Goal: Navigation & Orientation: Find specific page/section

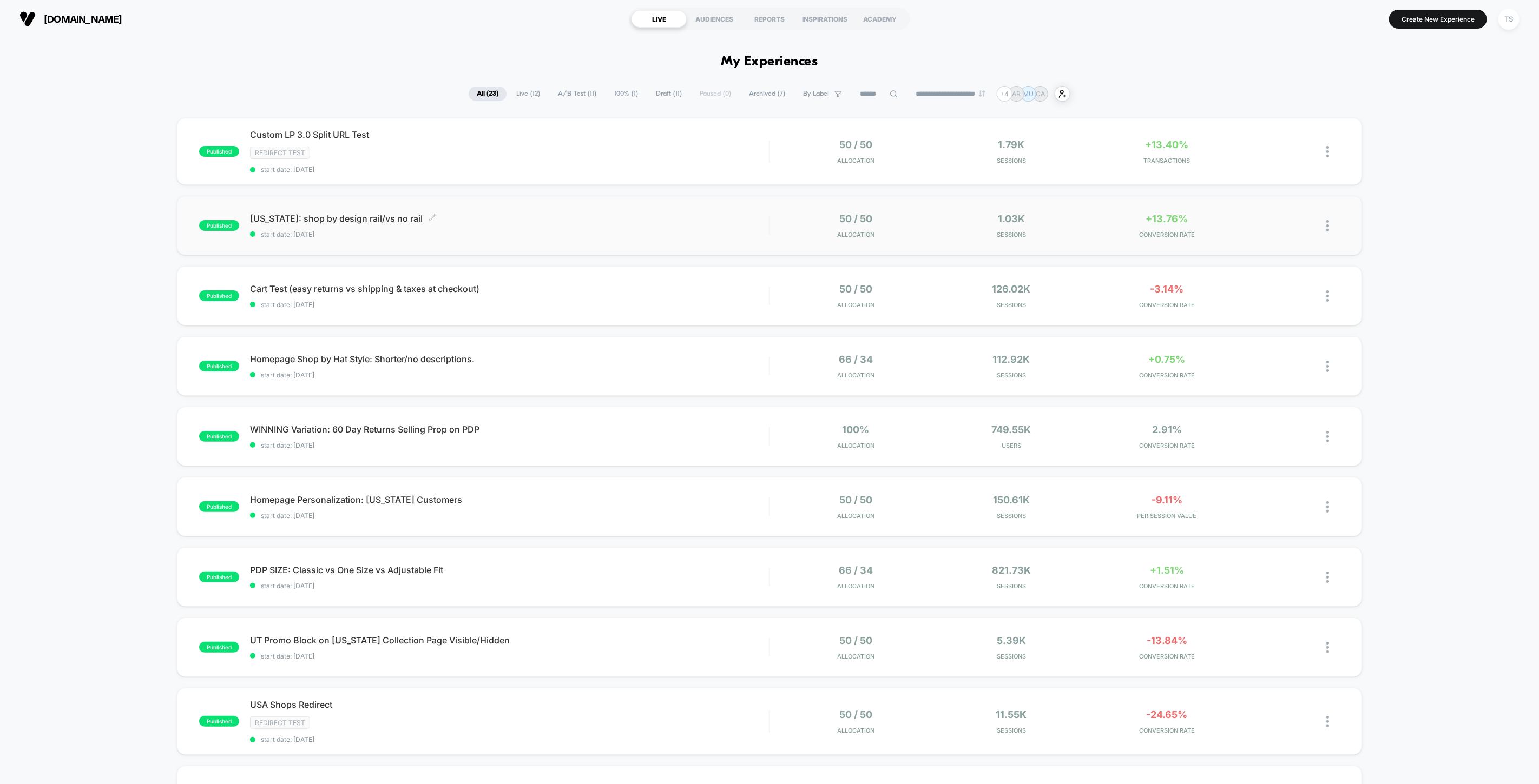
click at [295, 219] on span "Texas: shop by design rail/vs no rail Click to edit experience details" at bounding box center [509, 219] width 519 height 11
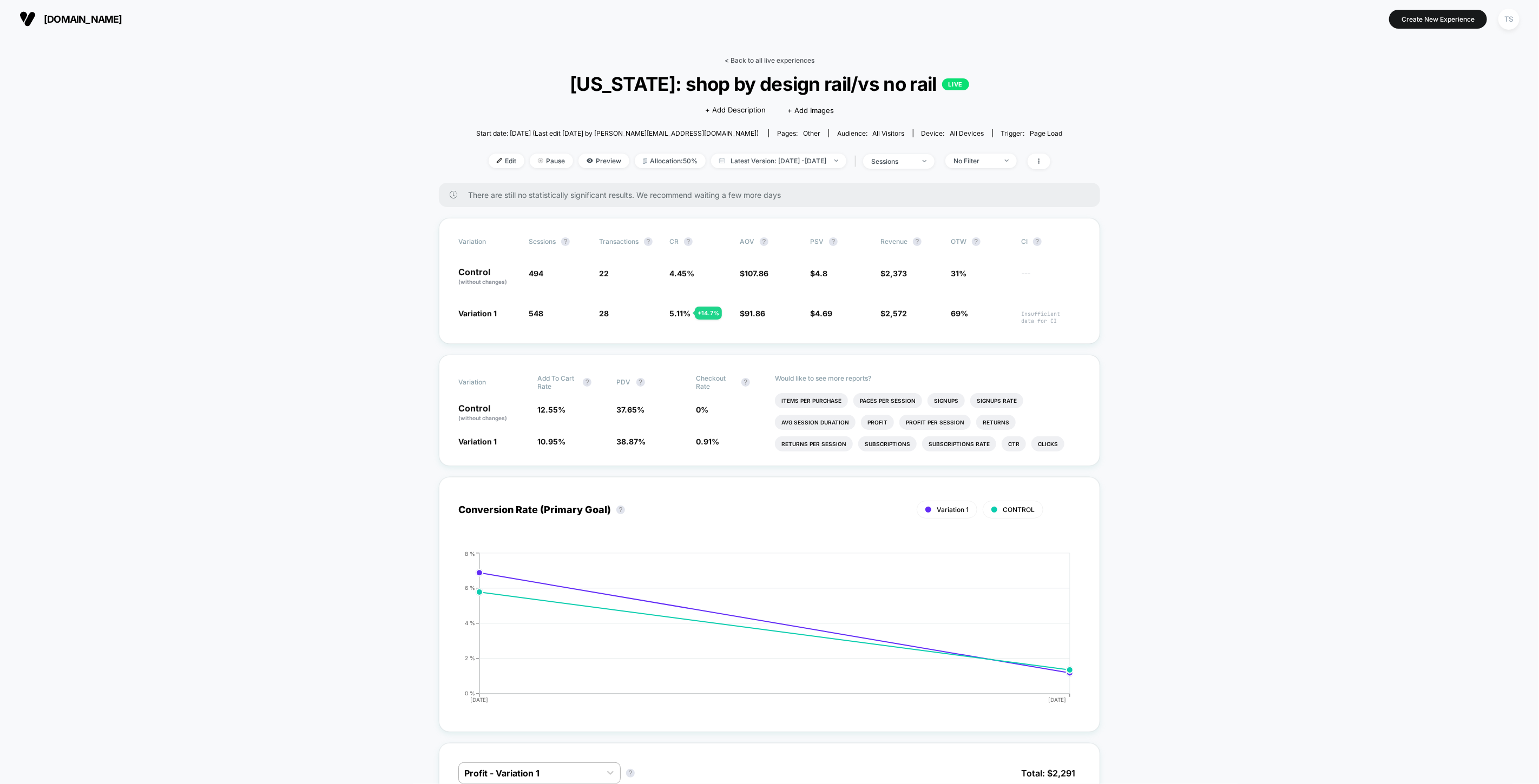
click at [775, 62] on link "< Back to all live experiences" at bounding box center [770, 60] width 90 height 8
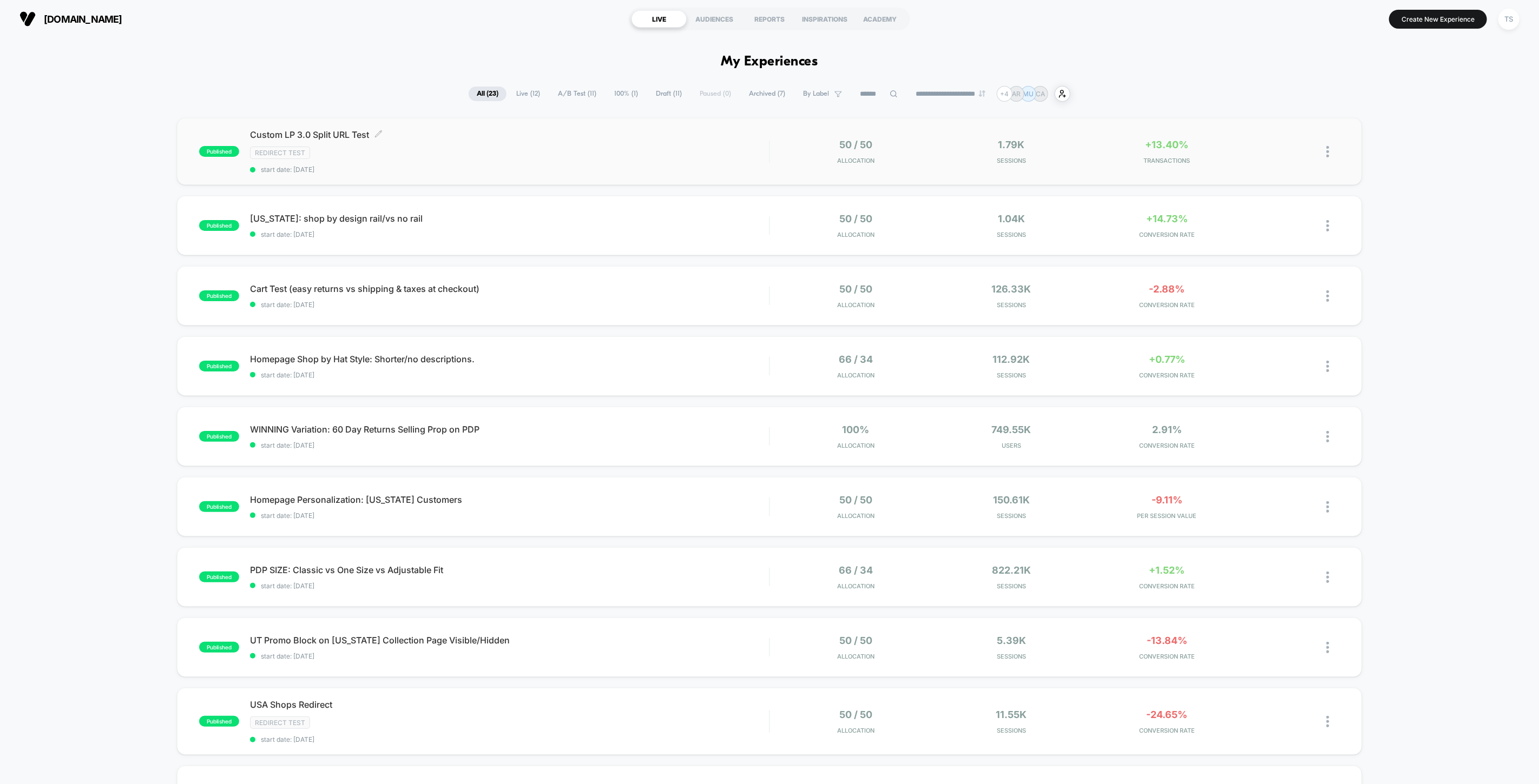
click at [322, 132] on span "Custom LP 3.0 Split URL Test Click to edit experience details" at bounding box center [509, 134] width 519 height 11
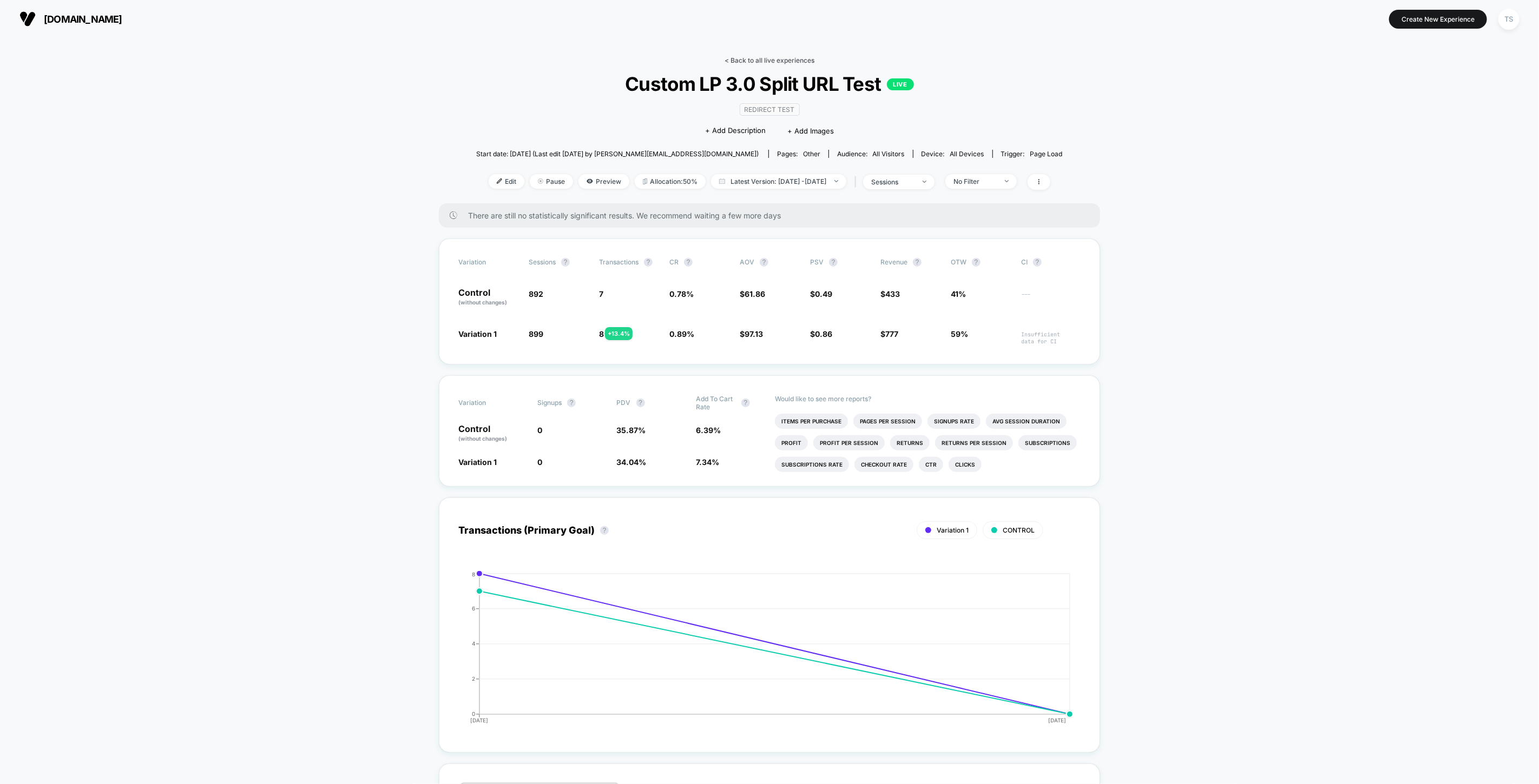
click at [775, 62] on link "< Back to all live experiences" at bounding box center [770, 60] width 90 height 8
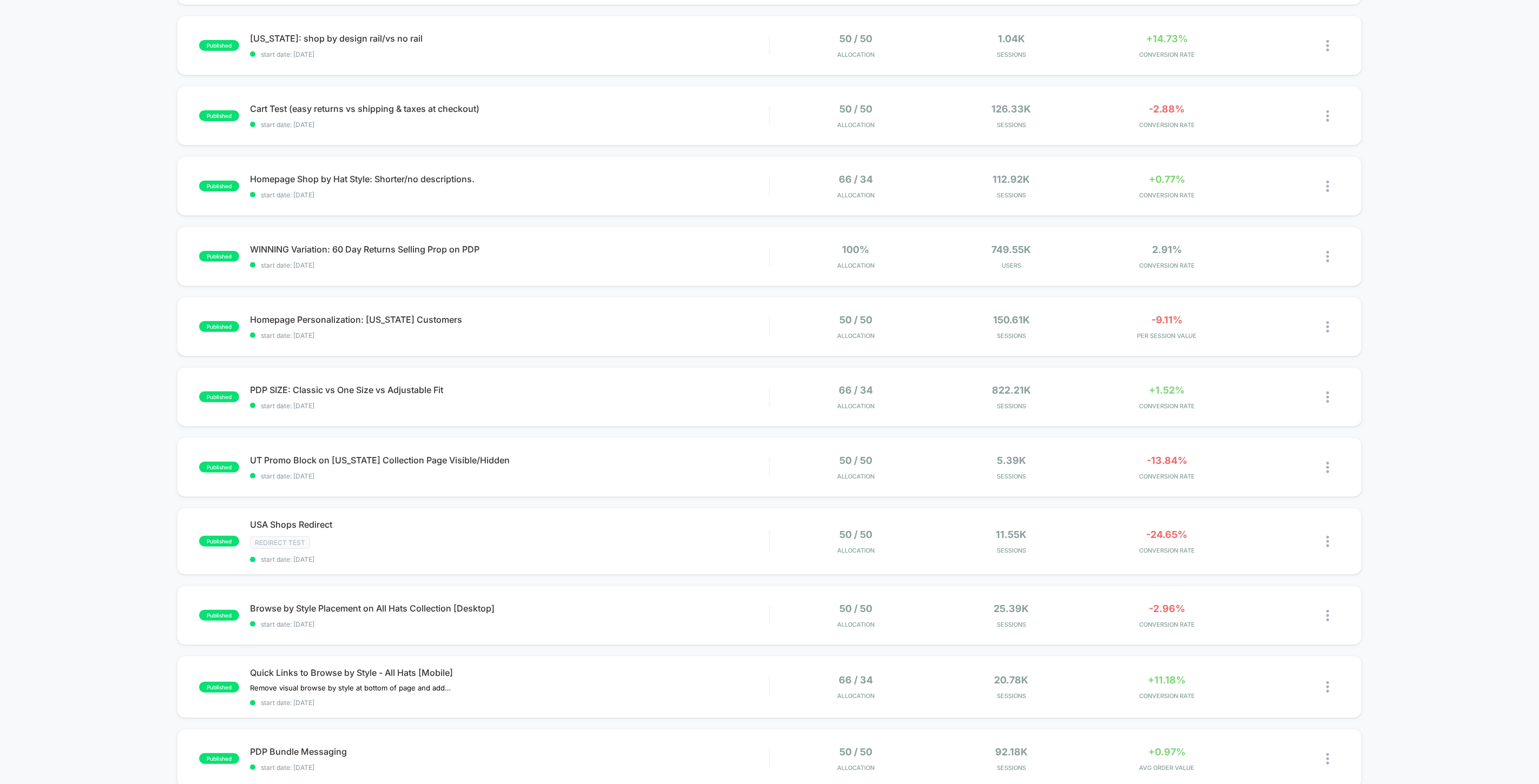
scroll to position [240, 0]
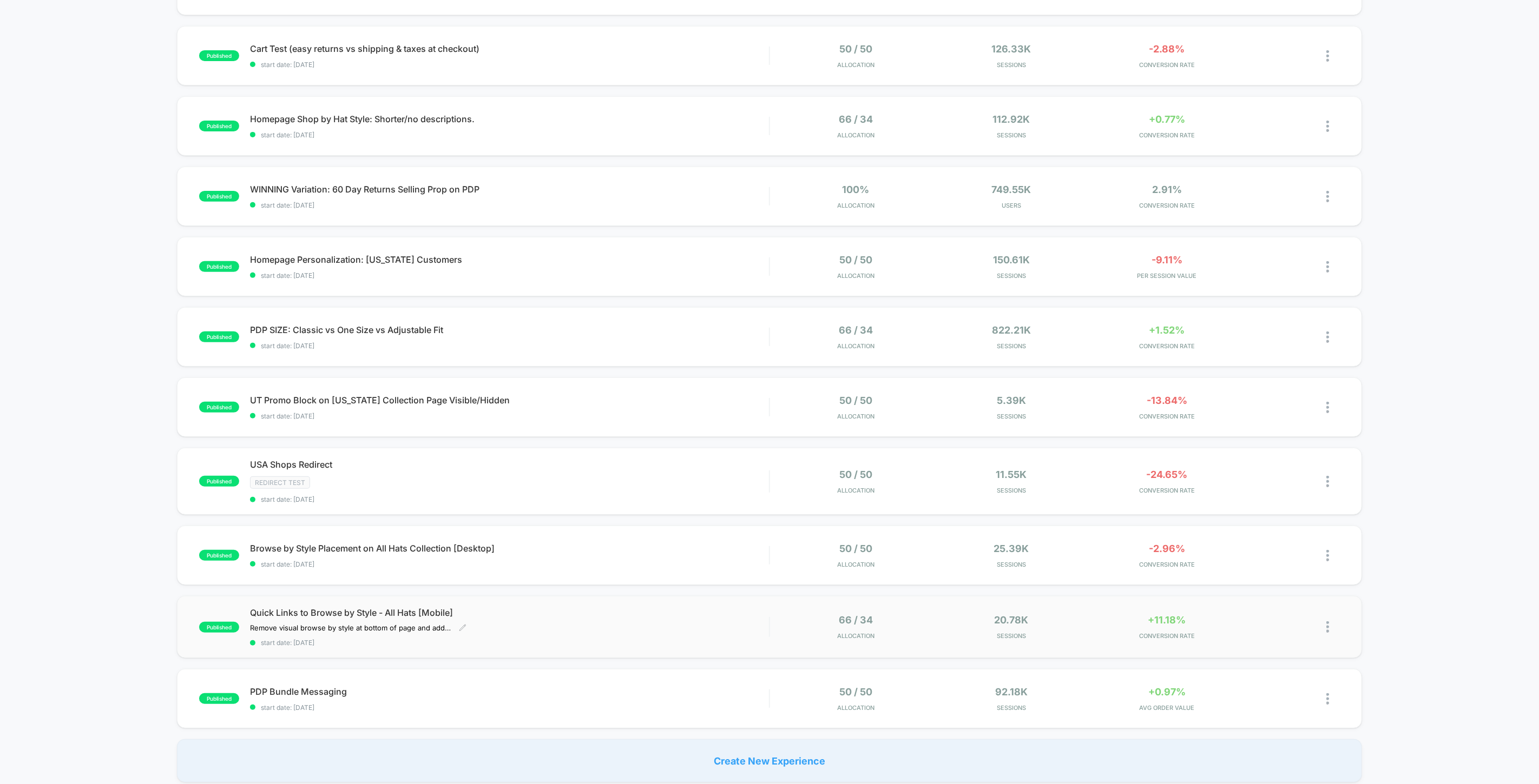
click at [323, 612] on span "Quick Links to Browse by Style - All Hats [Mobile]" at bounding box center [509, 613] width 519 height 11
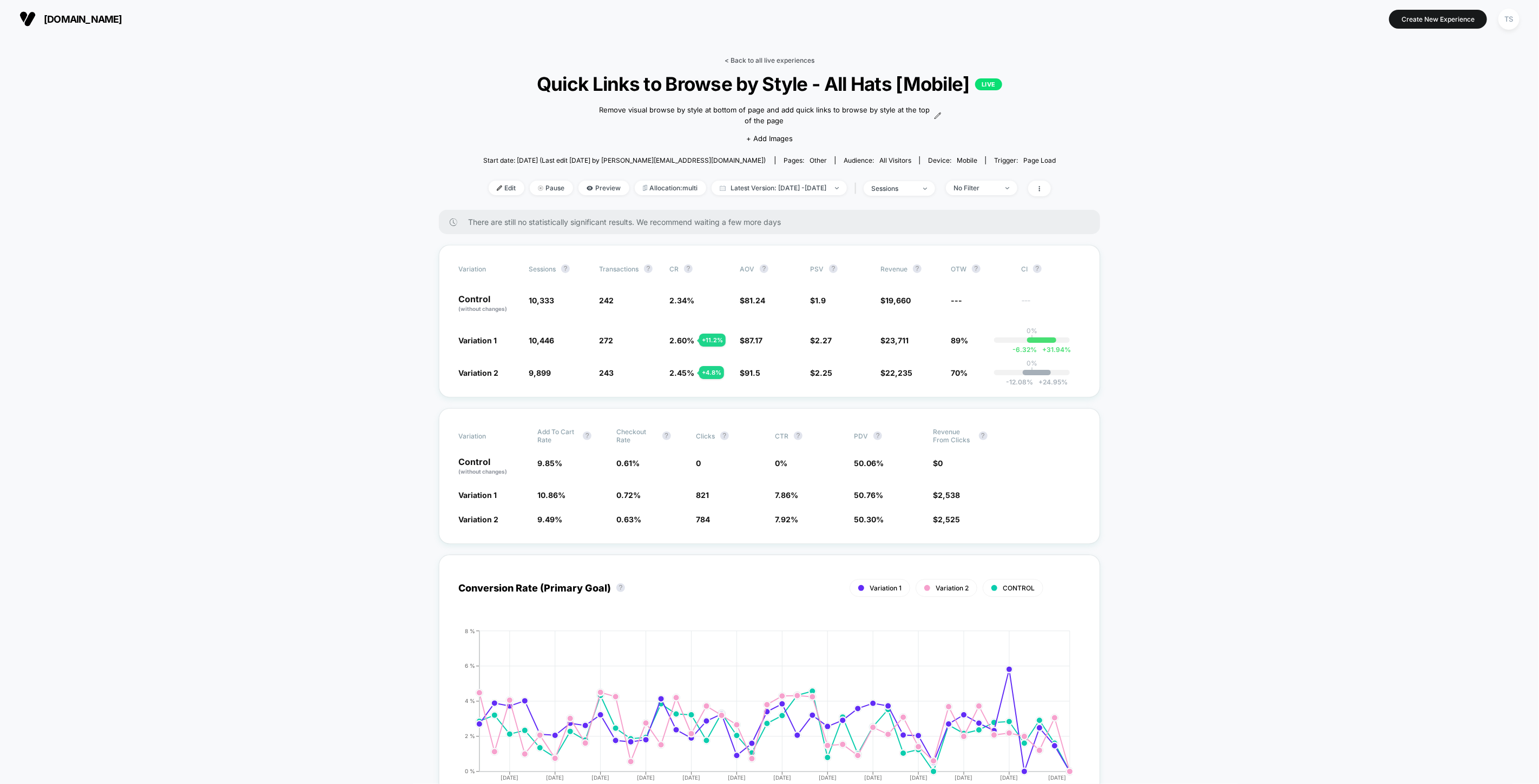
click at [739, 59] on link "< Back to all live experiences" at bounding box center [770, 60] width 90 height 8
